Goal: Task Accomplishment & Management: Use online tool/utility

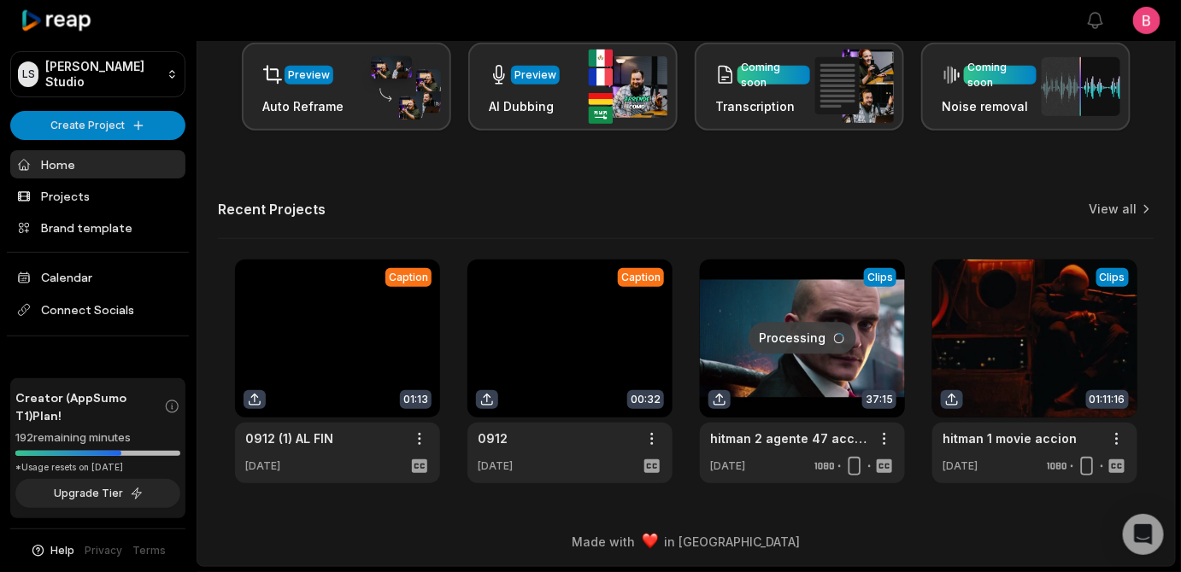
click at [232, 10] on h3 "More ways to create & edit with AI" at bounding box center [686, 0] width 936 height 21
click at [207, 71] on div "Let's Get Started! Generate Clips From long videos generate social ready clips …" at bounding box center [685, 138] width 977 height 690
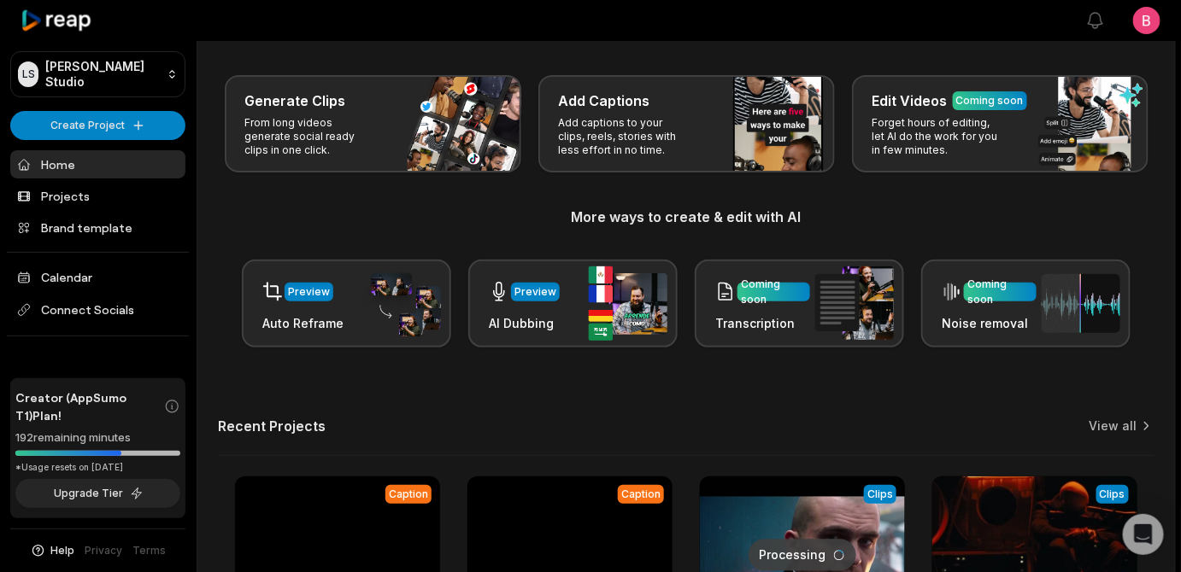
click at [205, 75] on div "Let's Get Started! Generate Clips From long videos generate social ready clips …" at bounding box center [685, 355] width 977 height 690
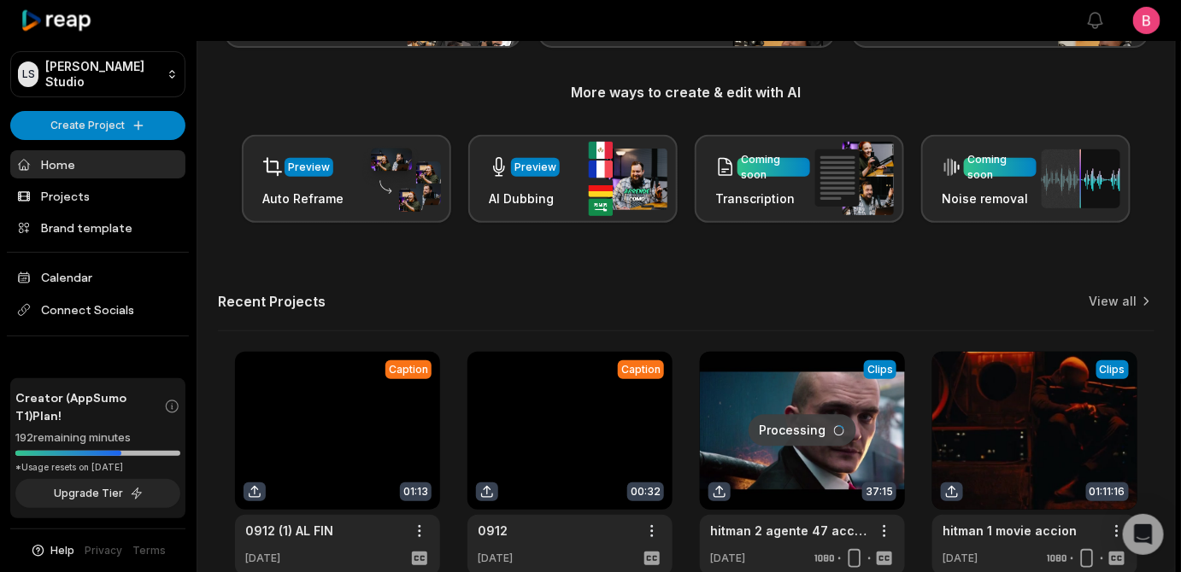
scroll to position [219, 0]
